Goal: Find specific page/section: Find specific page/section

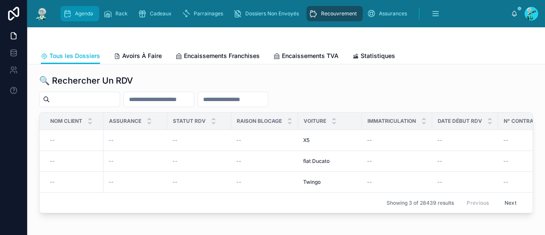
click at [87, 12] on span "Agenda" at bounding box center [84, 13] width 18 height 7
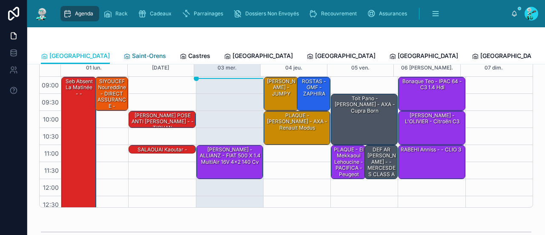
click at [132, 55] on span "Saint-Orens" at bounding box center [149, 56] width 34 height 9
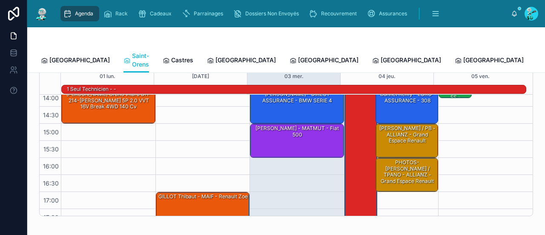
scroll to position [270, 0]
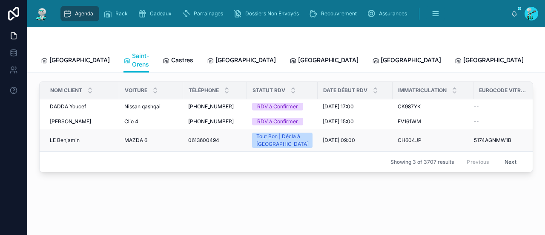
click at [67, 137] on span "LE Benjamin" at bounding box center [65, 140] width 30 height 7
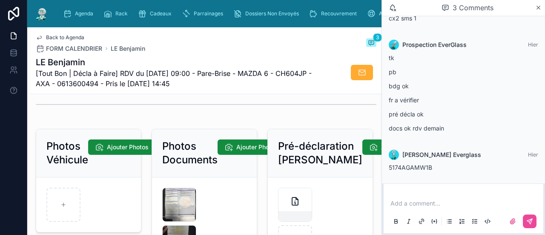
scroll to position [1342, 0]
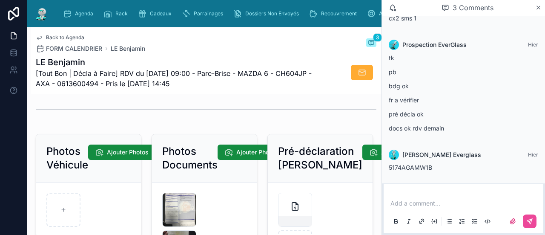
click at [59, 86] on span "[Tout Bon | Décla à Faire] RDV du [DATE] 09:00 - Pare-Brise - MAZDA 6 - CH604JP…" at bounding box center [174, 78] width 277 height 20
copy span "CH604JP"
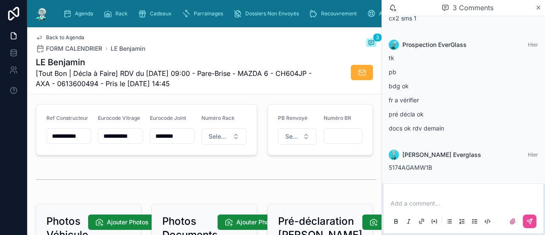
scroll to position [0, 10]
drag, startPoint x: 101, startPoint y: 140, endPoint x: 140, endPoint y: 144, distance: 39.4
click at [140, 142] on input "**********" at bounding box center [119, 136] width 43 height 12
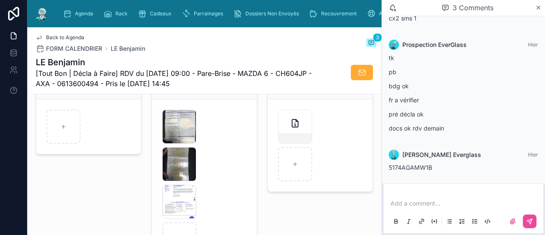
scroll to position [1434, 0]
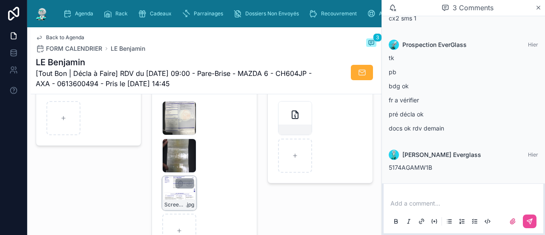
click at [168, 196] on div "Screenshot_20250219_182000_M365-Copilot .jpg" at bounding box center [179, 193] width 34 height 34
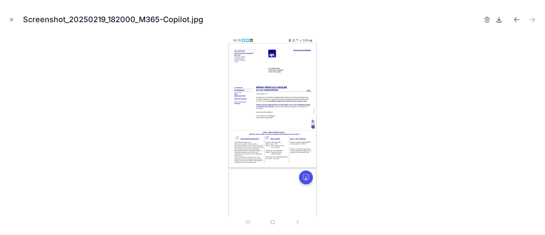
click at [501, 22] on icon at bounding box center [499, 21] width 5 height 1
click at [9, 18] on icon "Close modal" at bounding box center [12, 20] width 6 height 6
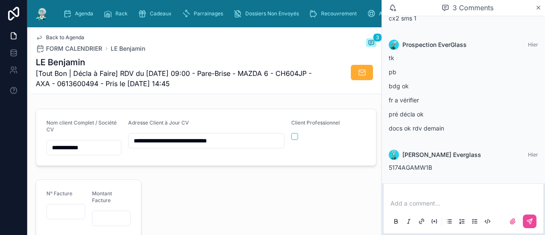
scroll to position [969, 0]
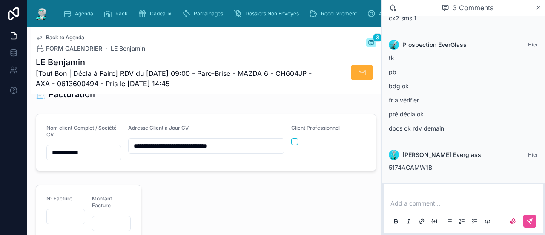
drag, startPoint x: 131, startPoint y: 155, endPoint x: 193, endPoint y: 156, distance: 62.6
click at [193, 152] on input "**********" at bounding box center [207, 146] width 156 height 12
click at [51, 80] on span "[Tout Bon | Décla à Faire] RDV du [DATE] 09:00 - Pare-Brise - MAZDA 6 - CH604JP…" at bounding box center [174, 78] width 277 height 20
copy span "CH604JP"
